Goal: Check status: Check status

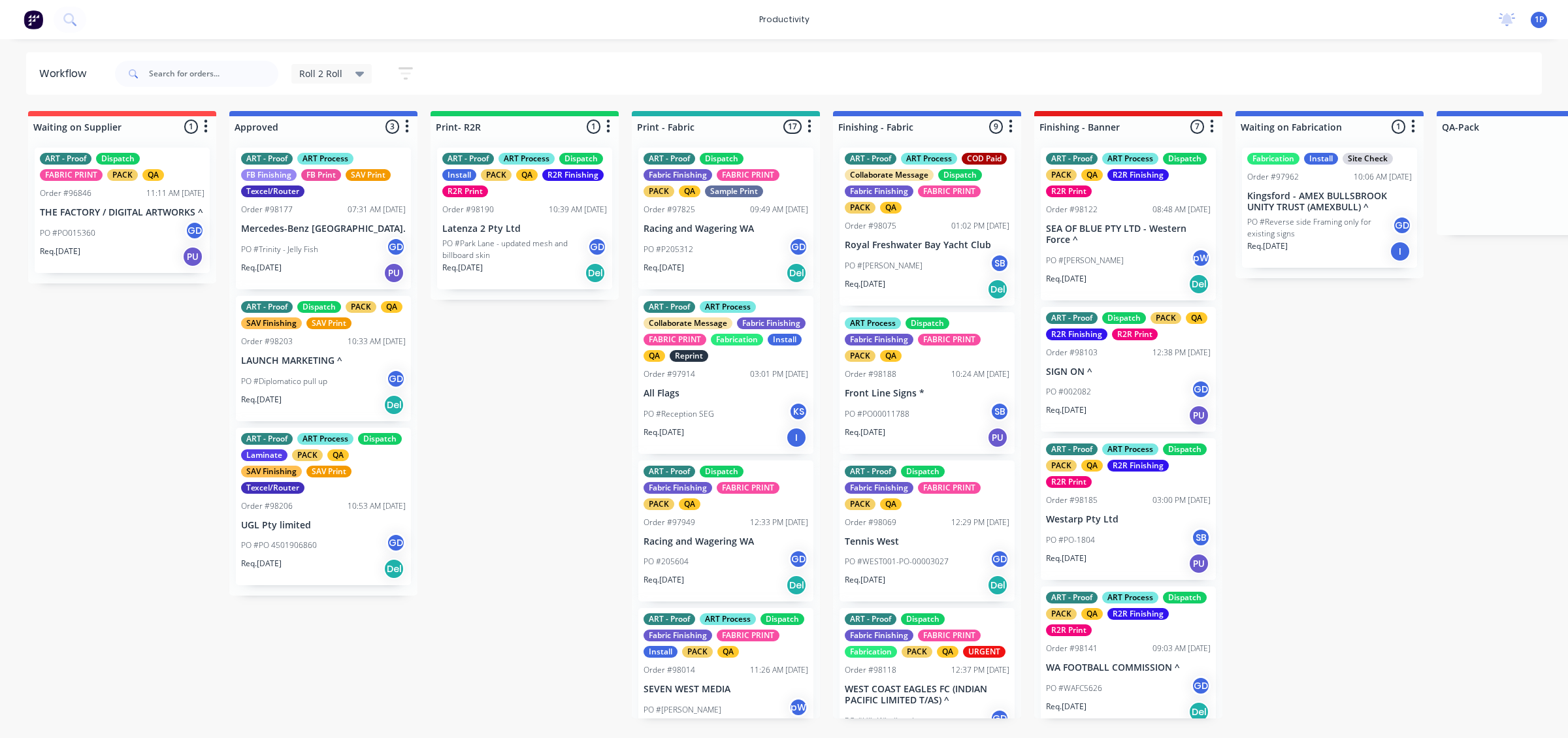
scroll to position [484, 0]
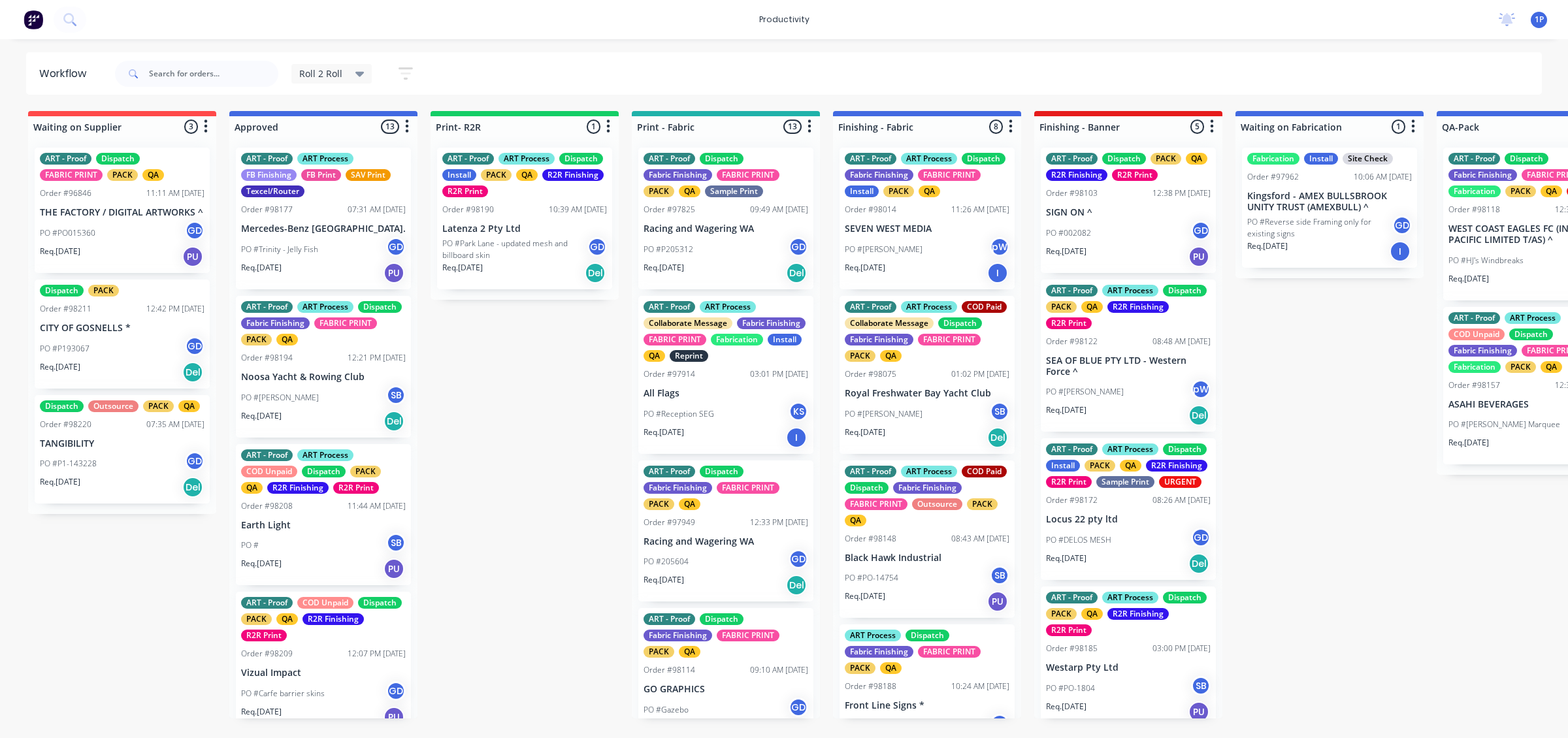
click at [1127, 552] on div "PO #DELOS MESH GD" at bounding box center [1128, 540] width 164 height 25
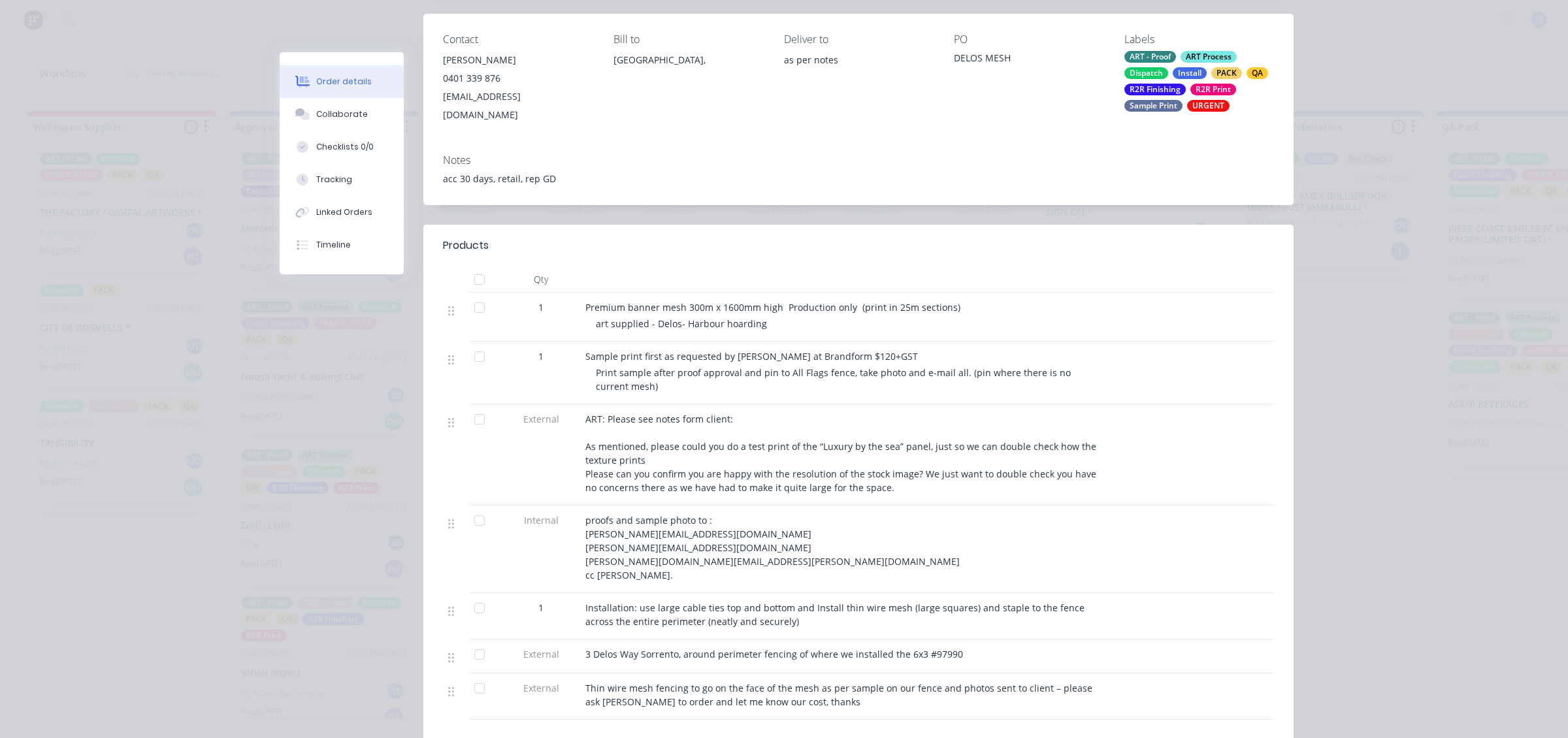
scroll to position [81, 0]
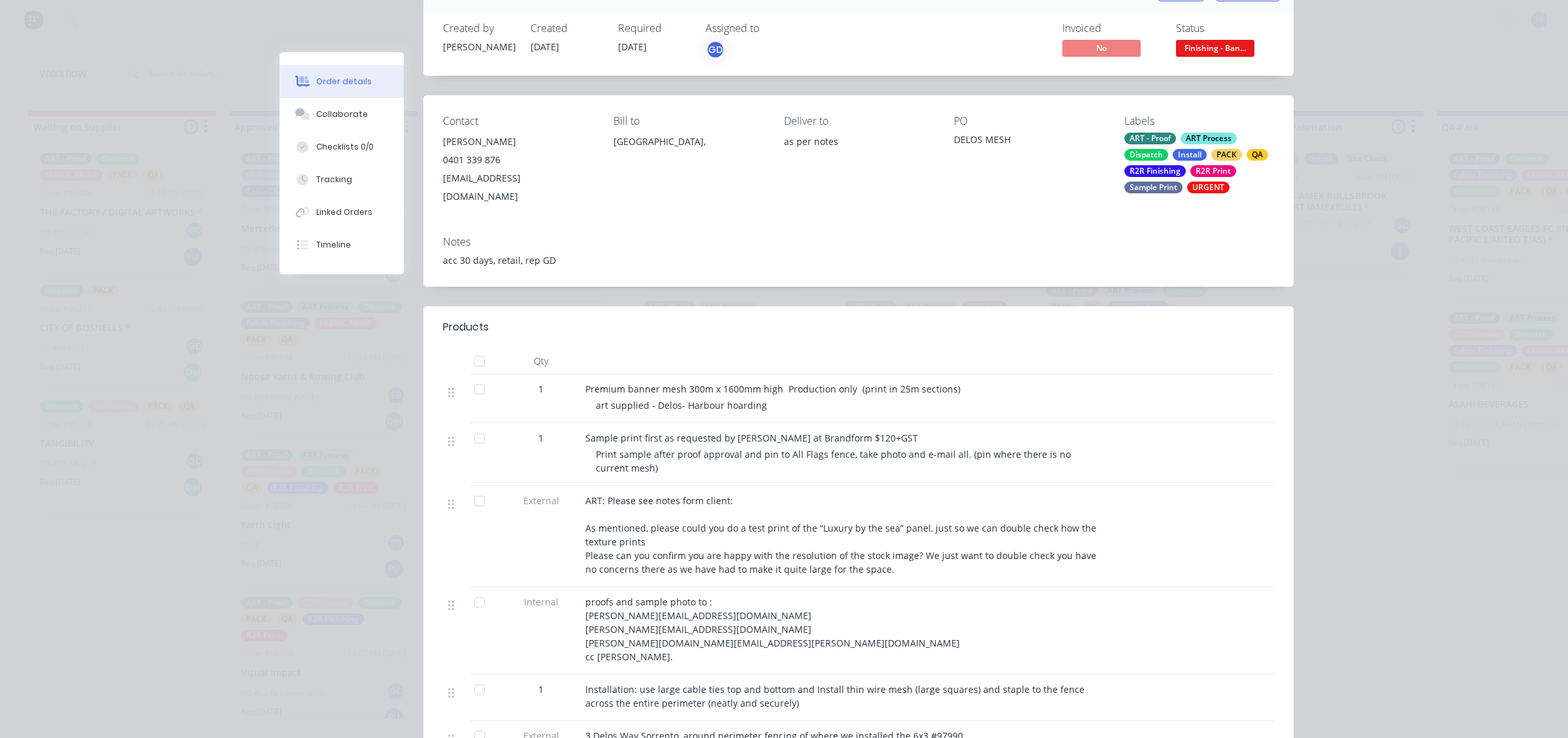
click at [694, 458] on div "Print sample after proof approval and pin to All Flags fence, take photo and e-…" at bounding box center [846, 461] width 502 height 27
click at [343, 182] on div "Tracking" at bounding box center [334, 179] width 36 height 12
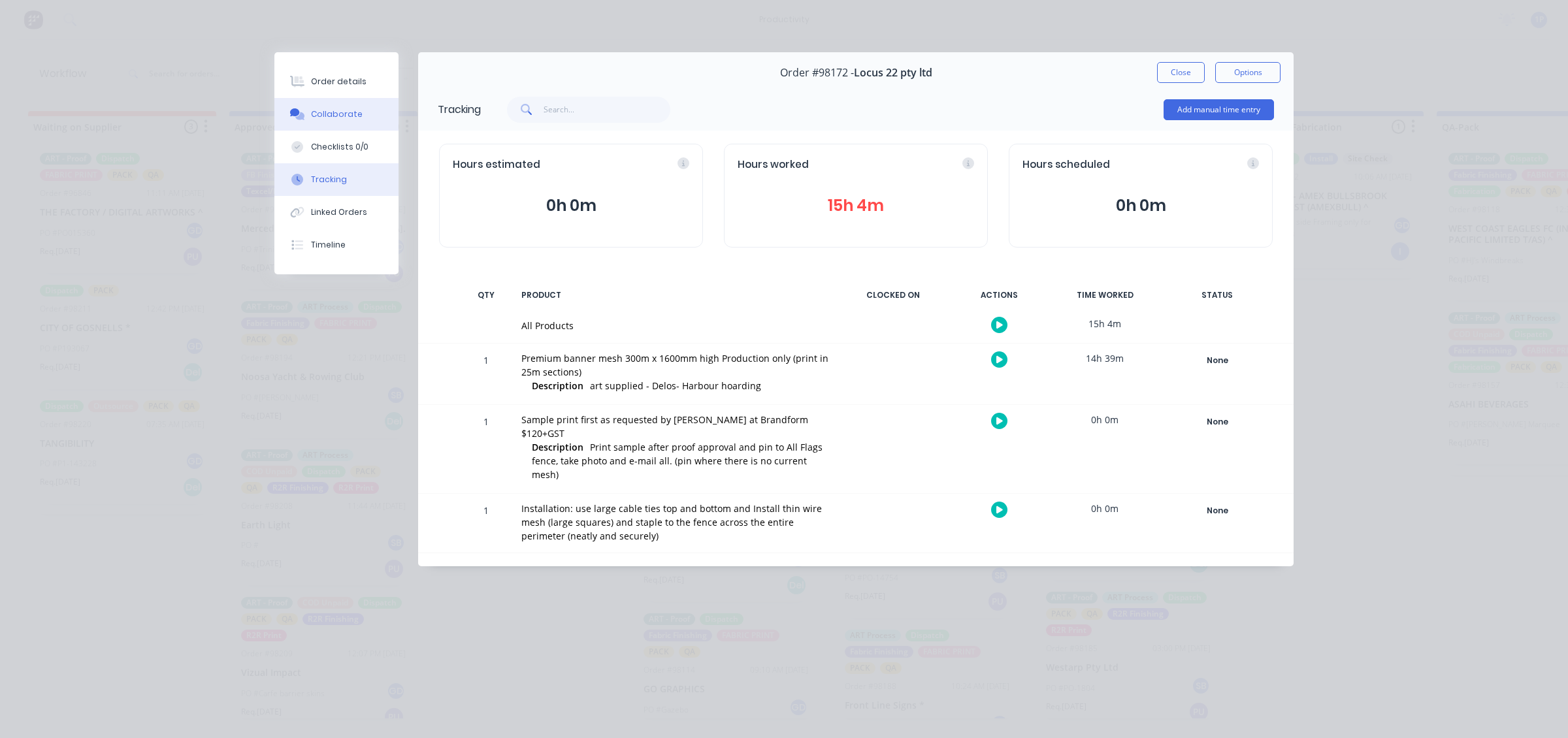
click at [366, 112] on button "Collaborate" at bounding box center [337, 114] width 124 height 33
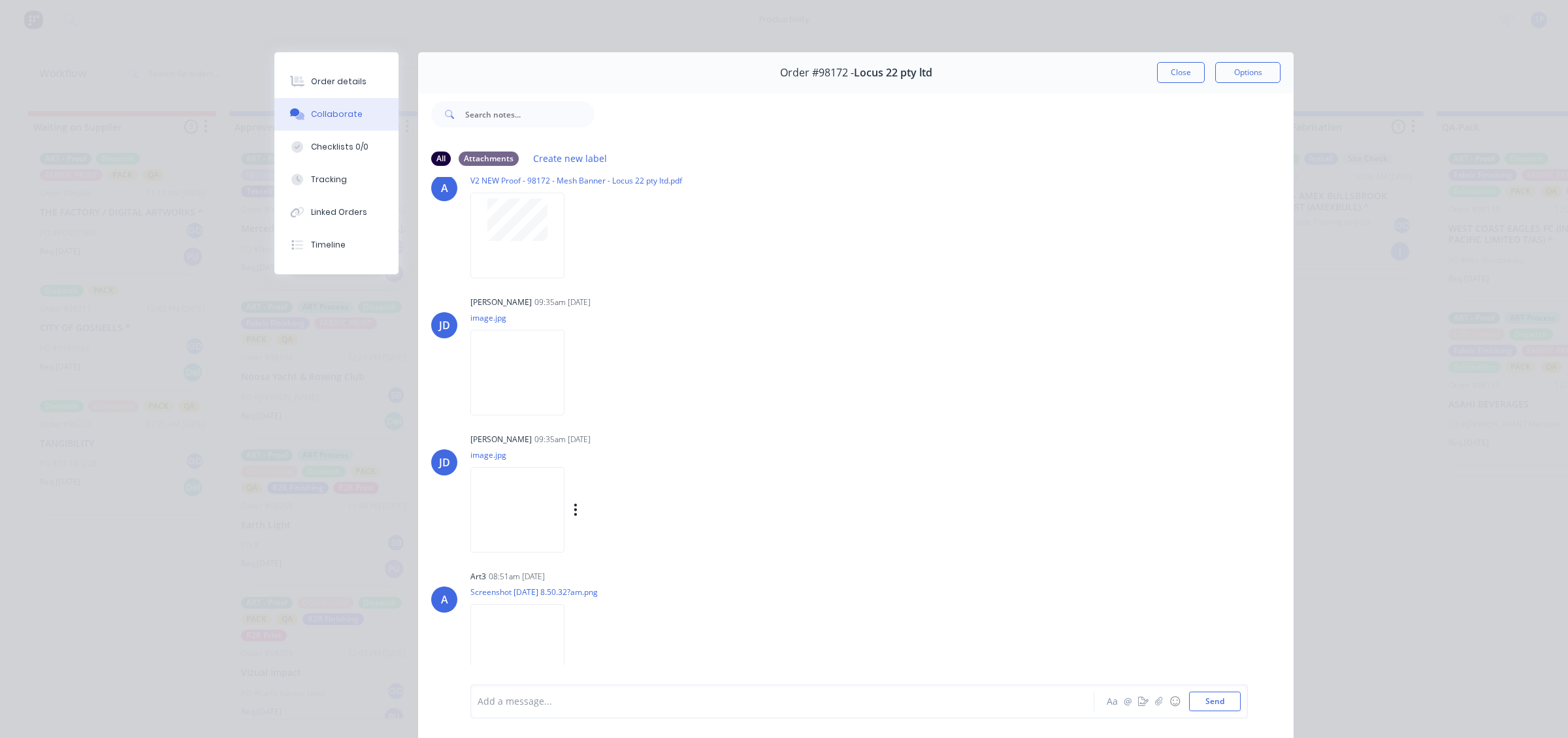
scroll to position [72, 0]
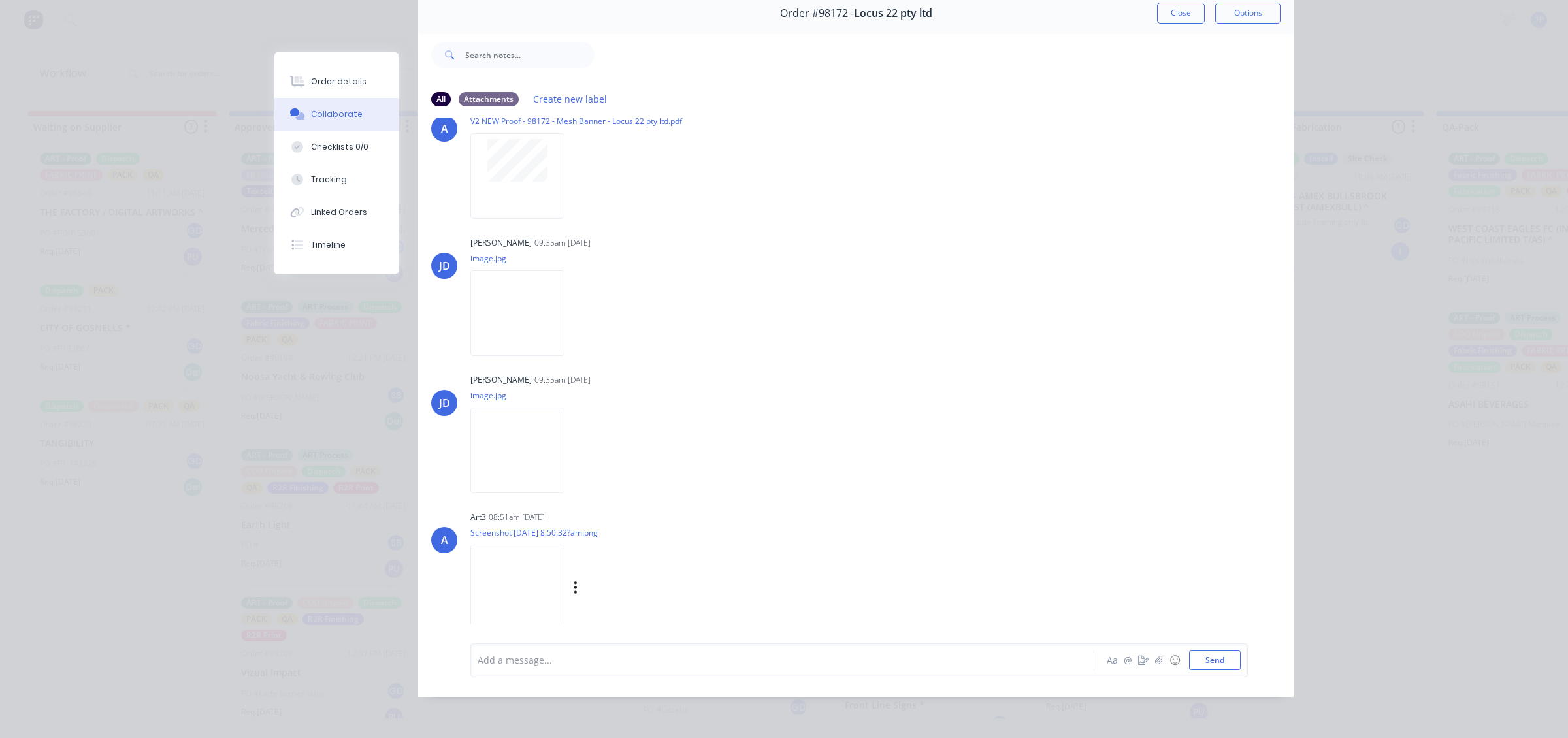
click at [553, 577] on img at bounding box center [517, 587] width 94 height 85
click at [528, 312] on img at bounding box center [517, 313] width 94 height 85
click at [524, 408] on img at bounding box center [517, 450] width 94 height 85
click at [315, 72] on button "Order details" at bounding box center [337, 81] width 124 height 33
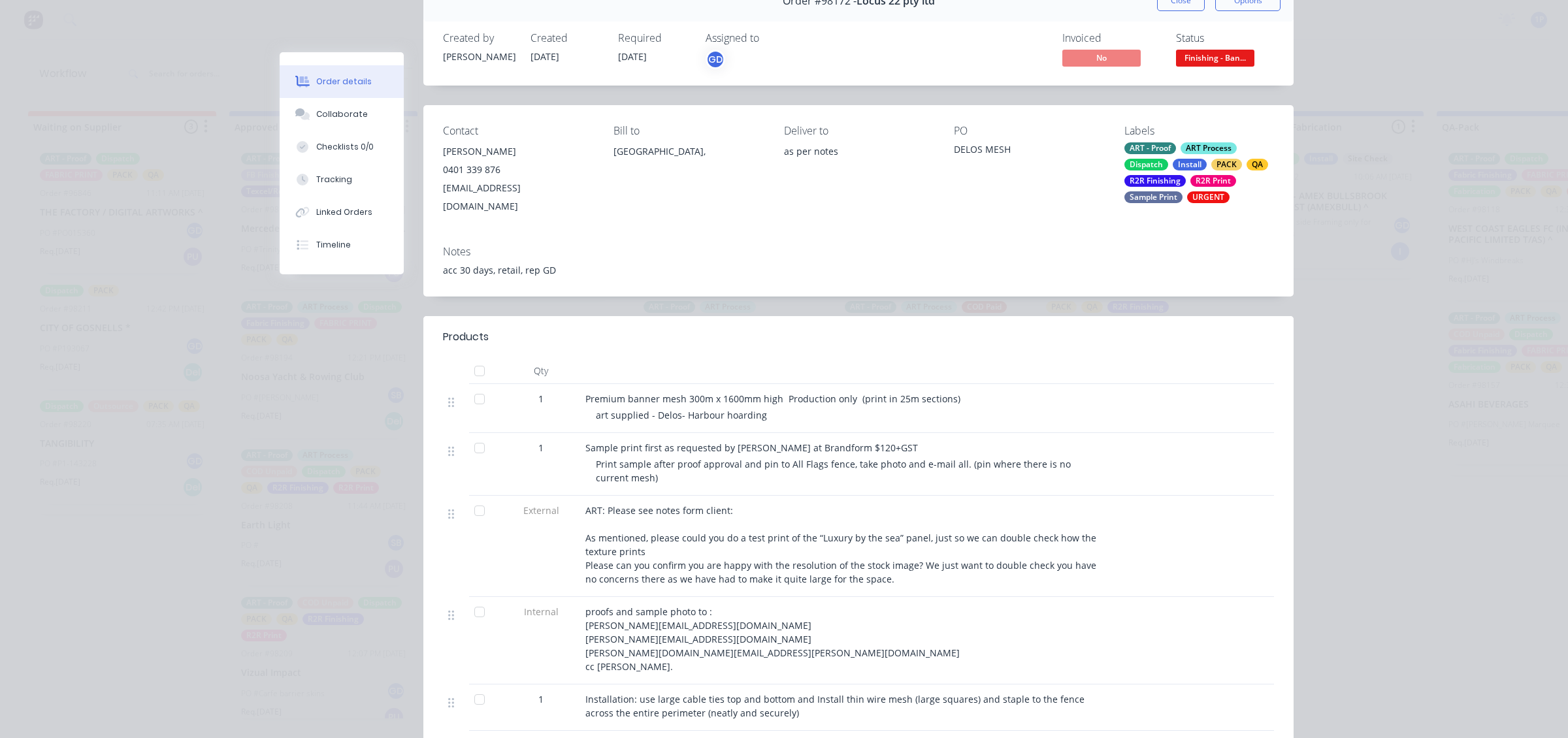
scroll to position [0, 0]
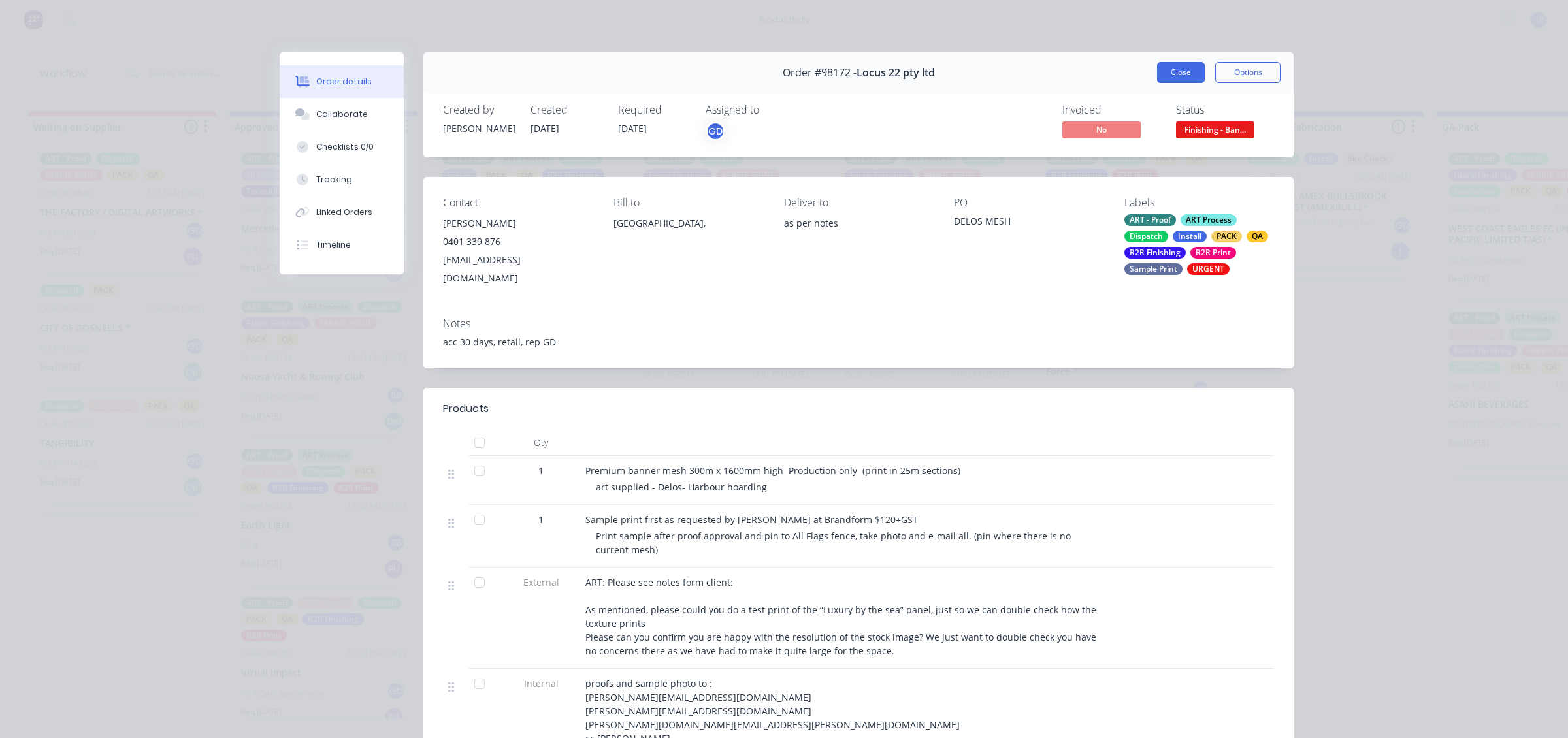
click at [1163, 78] on button "Close" at bounding box center [1181, 72] width 48 height 21
